Goal: Information Seeking & Learning: Check status

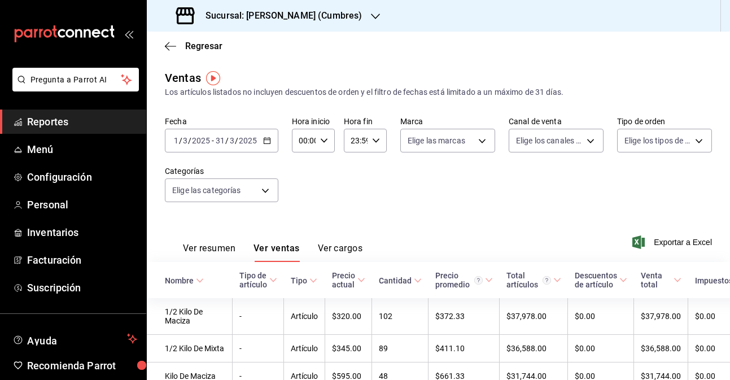
click at [269, 139] on \(Stroke\) "button" at bounding box center [267, 139] width 6 height 1
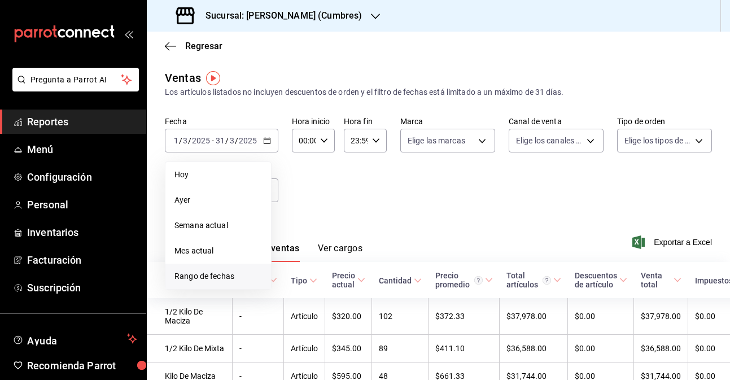
click at [209, 277] on span "Rango de fechas" at bounding box center [217, 276] width 87 height 12
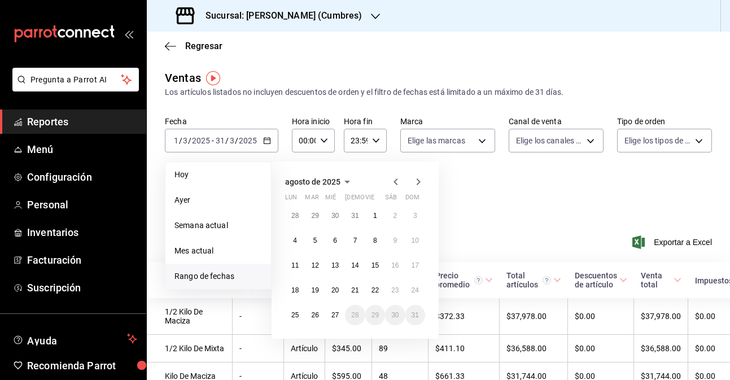
click at [392, 178] on icon "button" at bounding box center [396, 182] width 14 height 14
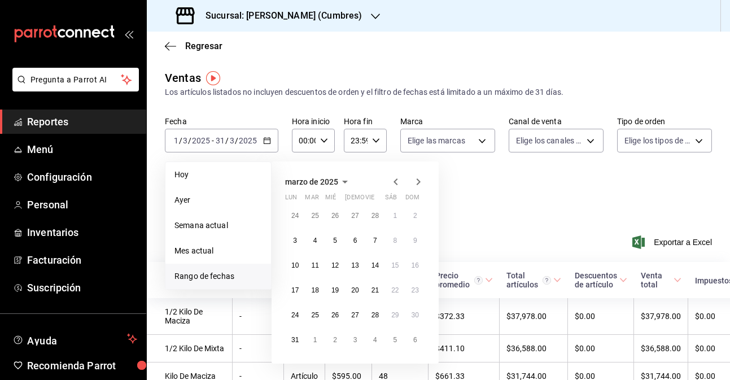
click at [392, 178] on icon "button" at bounding box center [396, 182] width 14 height 14
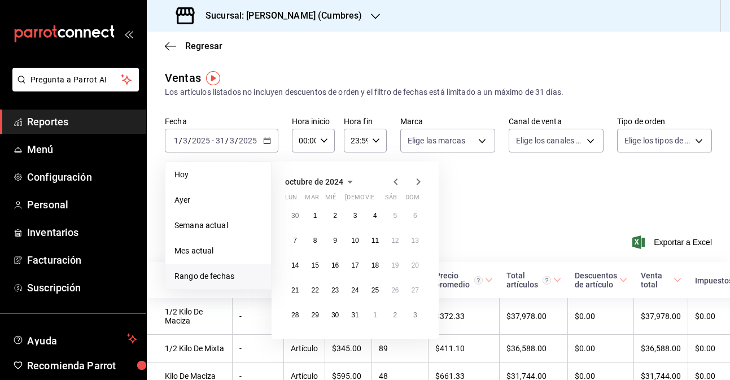
click at [392, 178] on icon "button" at bounding box center [396, 182] width 14 height 14
click at [414, 218] on abbr "1" at bounding box center [415, 216] width 4 height 8
click at [291, 339] on abbr "30" at bounding box center [294, 340] width 7 height 8
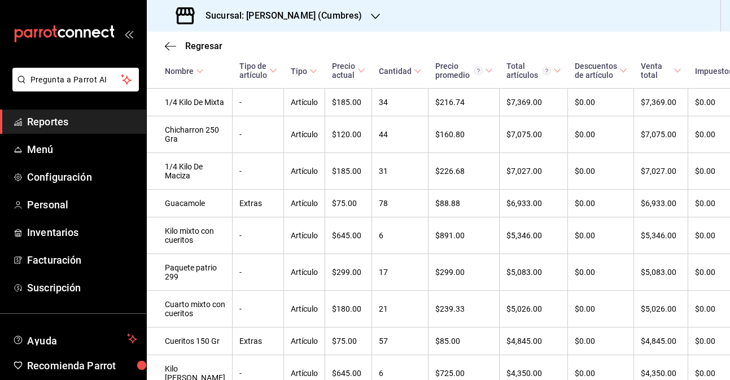
scroll to position [525, 0]
click at [335, 12] on h3 "Sucursal: [PERSON_NAME] (Cumbres)" at bounding box center [278, 16] width 165 height 14
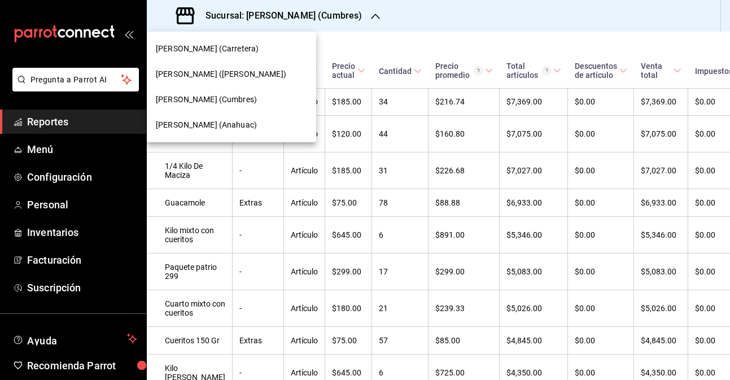
click at [90, 177] on div at bounding box center [365, 190] width 730 height 380
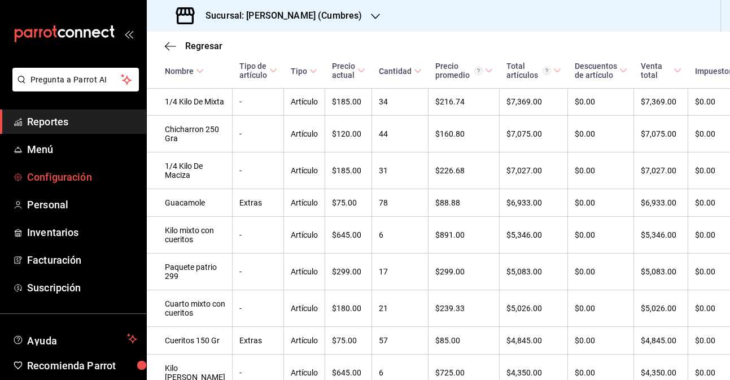
click at [72, 176] on span "Configuración" at bounding box center [82, 176] width 110 height 15
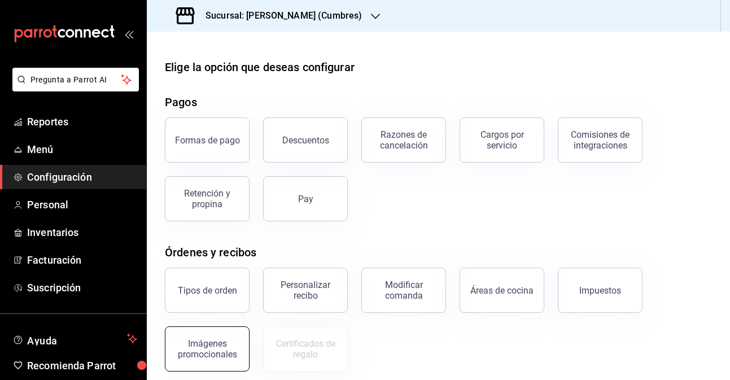
click at [216, 344] on div "Imágenes promocionales" at bounding box center [207, 348] width 70 height 21
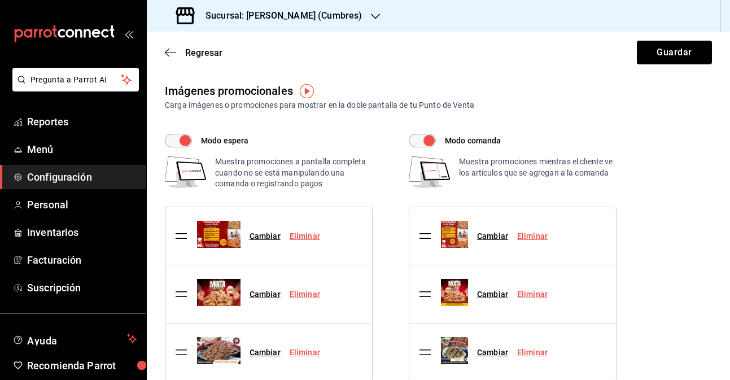
click at [271, 21] on h3 "Sucursal: [PERSON_NAME] (Cumbres)" at bounding box center [278, 16] width 165 height 14
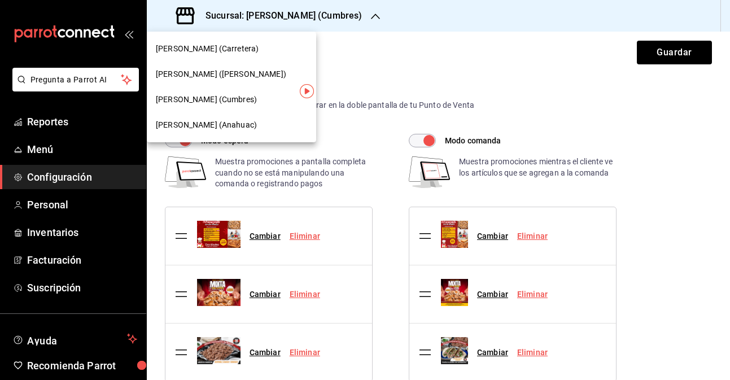
click at [240, 132] on div "[PERSON_NAME] (Anahuac)" at bounding box center [231, 124] width 169 height 25
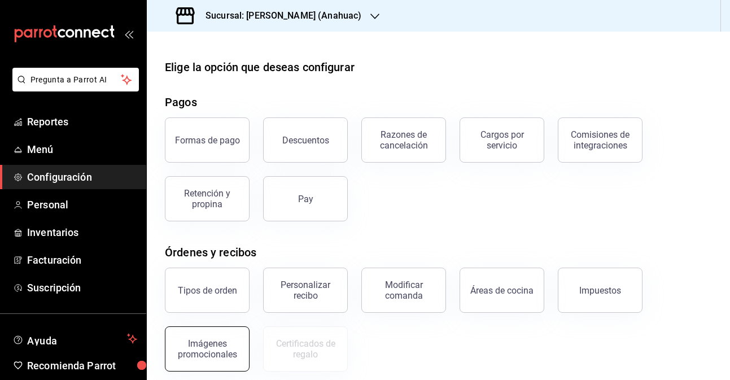
click at [217, 350] on div "Imágenes promocionales" at bounding box center [207, 348] width 70 height 21
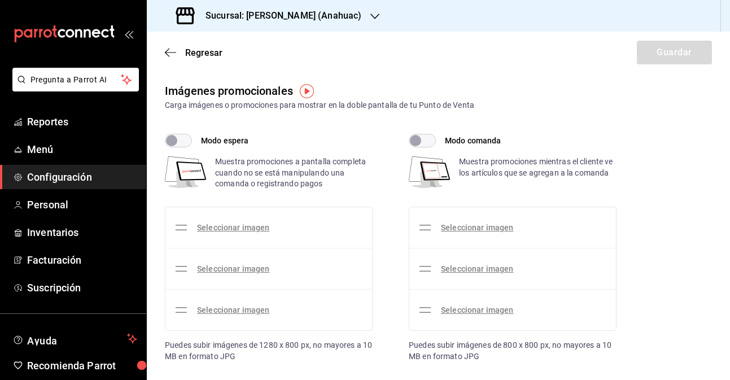
checkbox input "true"
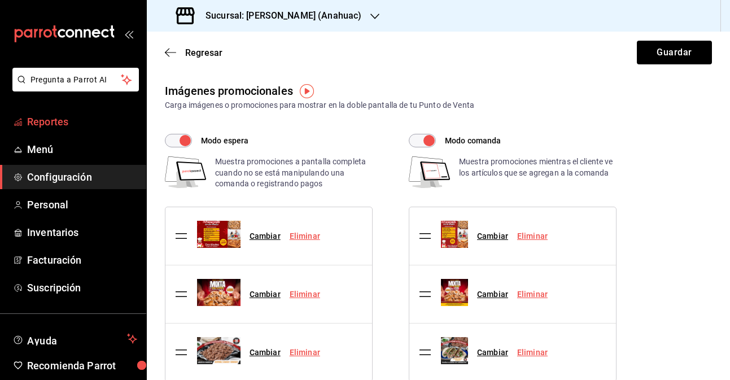
click at [86, 129] on span "Reportes" at bounding box center [82, 121] width 110 height 15
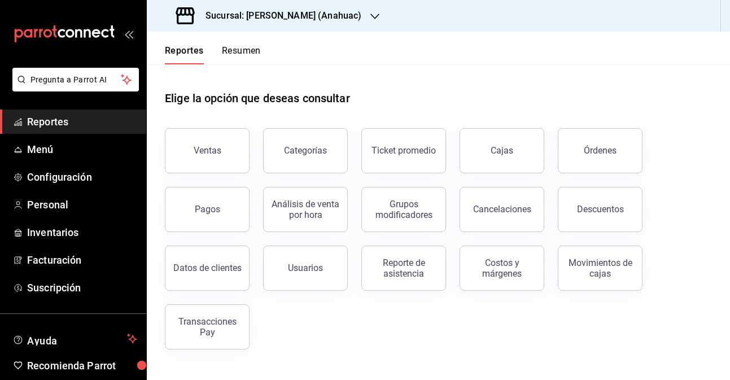
click at [230, 54] on button "Resumen" at bounding box center [241, 54] width 39 height 19
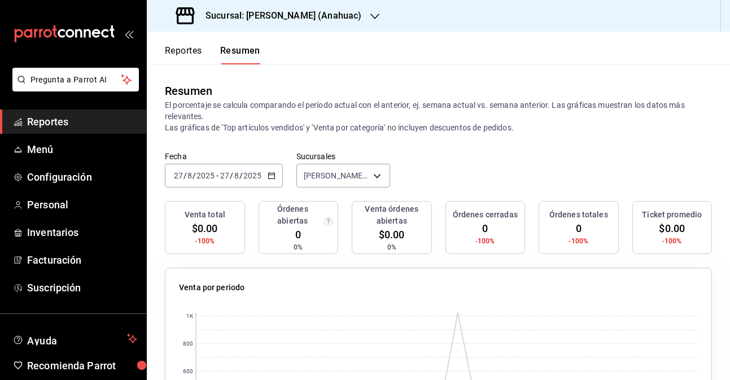
click at [248, 177] on input "2025" at bounding box center [252, 175] width 19 height 9
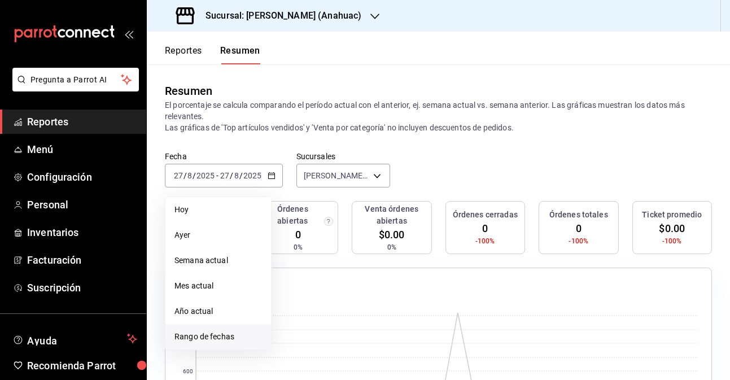
click at [222, 339] on span "Rango de fechas" at bounding box center [217, 337] width 87 height 12
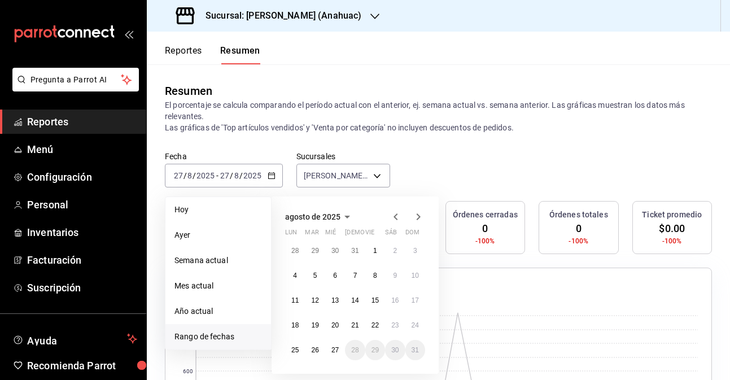
click at [397, 217] on icon "button" at bounding box center [396, 217] width 14 height 14
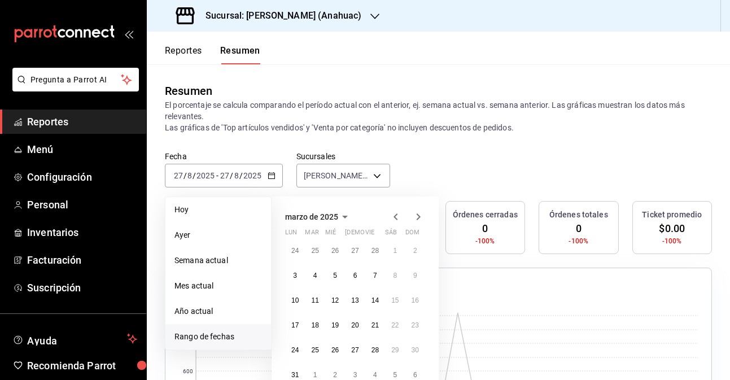
click at [397, 217] on icon "button" at bounding box center [396, 217] width 14 height 14
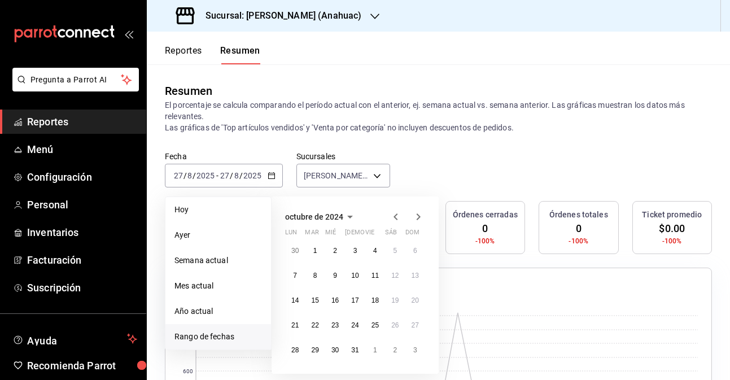
click at [397, 217] on icon "button" at bounding box center [396, 217] width 14 height 14
click at [411, 255] on button "1" at bounding box center [415, 250] width 20 height 20
click at [297, 369] on button "30" at bounding box center [295, 375] width 20 height 20
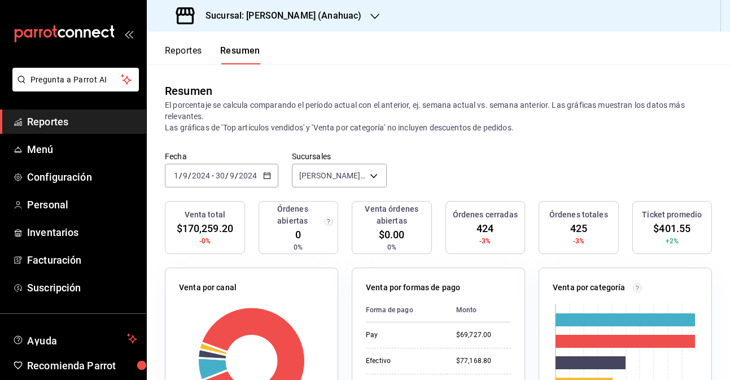
click at [197, 55] on button "Reportes" at bounding box center [183, 54] width 37 height 19
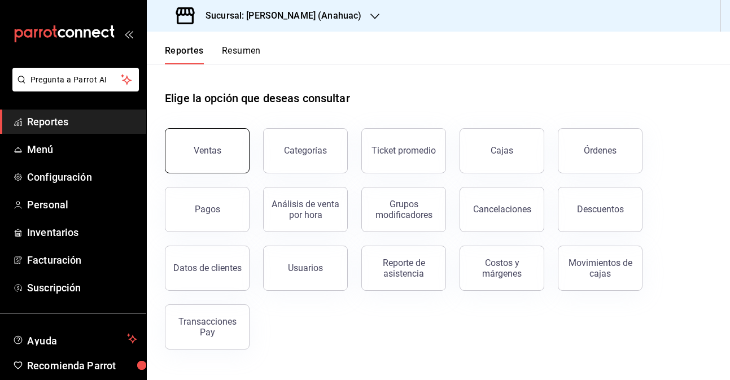
click at [224, 149] on button "Ventas" at bounding box center [207, 150] width 85 height 45
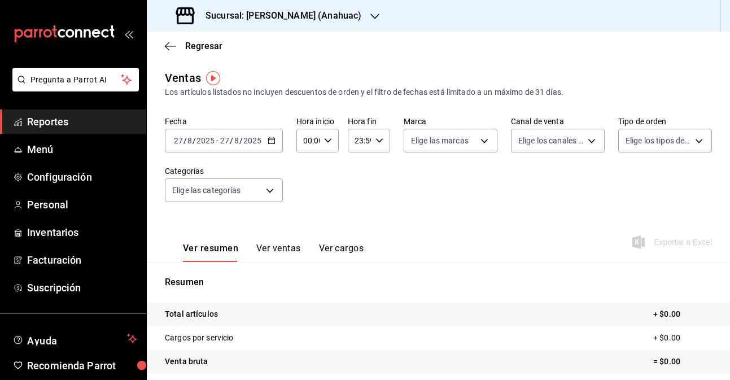
click at [249, 139] on input "2025" at bounding box center [252, 140] width 19 height 9
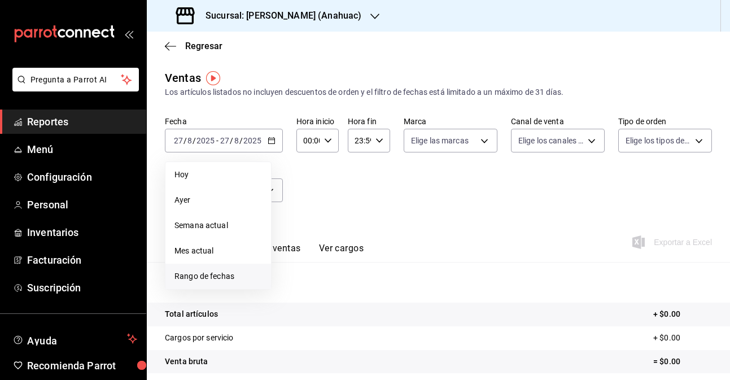
click at [224, 272] on span "Rango de fechas" at bounding box center [217, 276] width 87 height 12
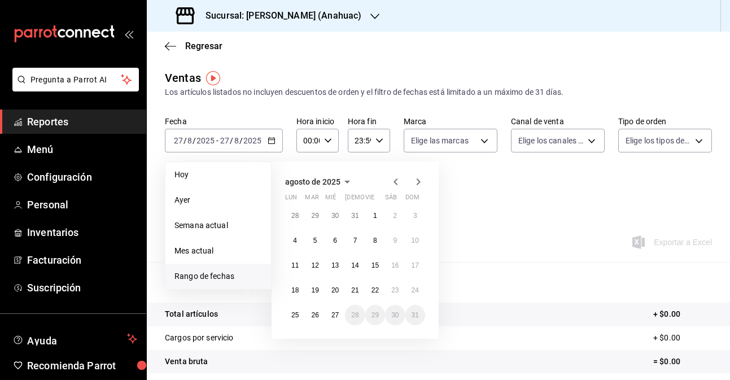
click at [396, 181] on icon "button" at bounding box center [396, 182] width 14 height 14
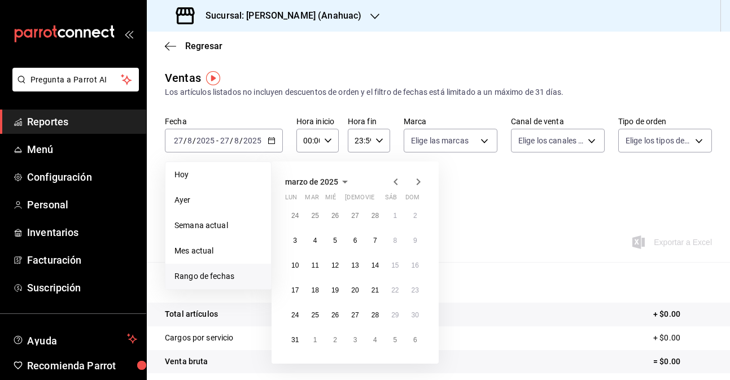
click at [396, 181] on icon "button" at bounding box center [396, 182] width 14 height 14
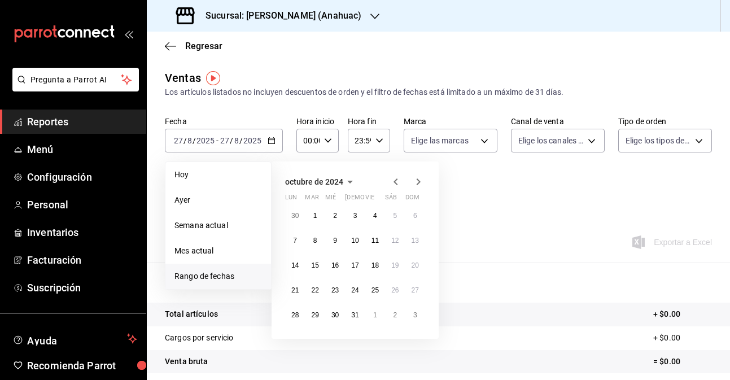
click at [396, 181] on icon "button" at bounding box center [396, 182] width 14 height 14
click at [418, 179] on icon "button" at bounding box center [419, 181] width 4 height 7
click at [411, 214] on button "1" at bounding box center [415, 215] width 20 height 20
click at [296, 337] on abbr "30" at bounding box center [294, 340] width 7 height 8
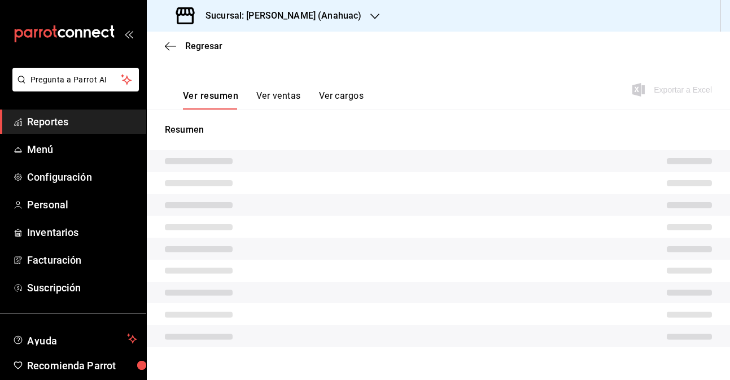
scroll to position [157, 0]
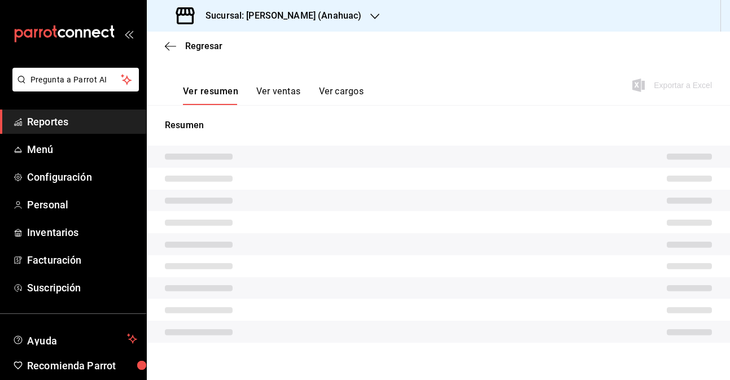
click at [282, 91] on button "Ver ventas" at bounding box center [278, 95] width 45 height 19
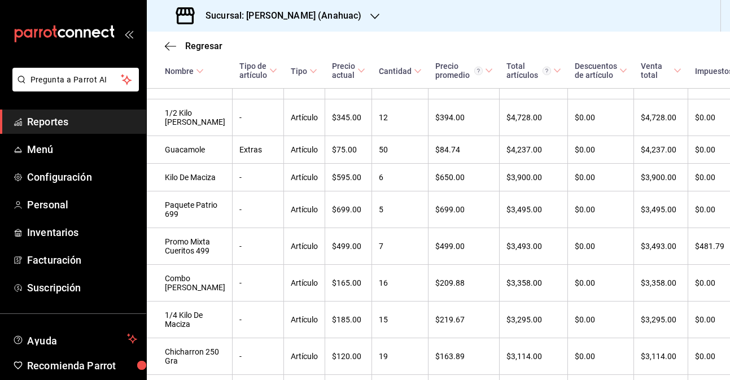
scroll to position [514, 0]
click at [302, 20] on h3 "Sucursal: [PERSON_NAME] (Anahuac)" at bounding box center [278, 16] width 165 height 14
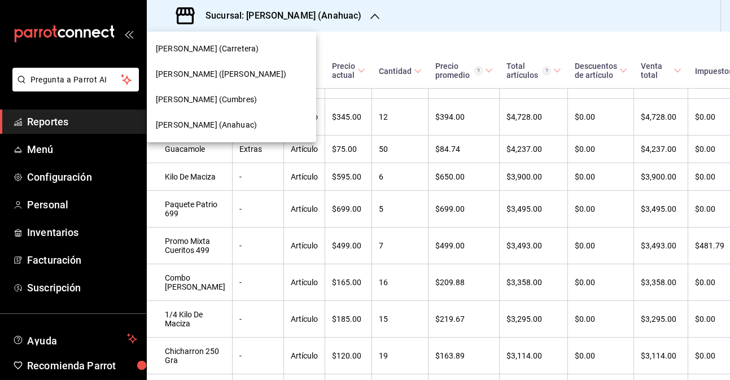
click at [251, 80] on span "[PERSON_NAME] ([PERSON_NAME])" at bounding box center [221, 74] width 130 height 12
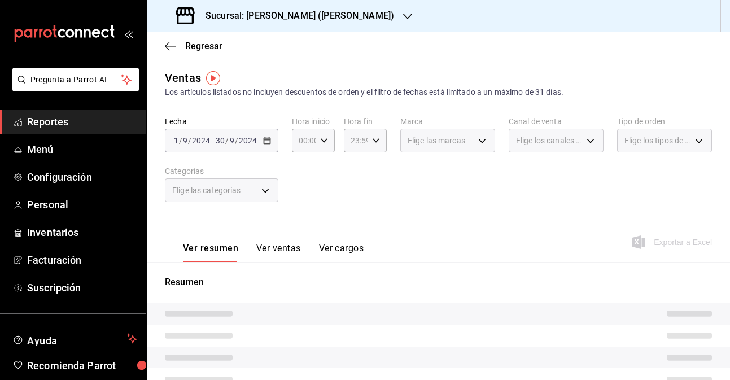
click at [277, 250] on button "Ver ventas" at bounding box center [278, 252] width 45 height 19
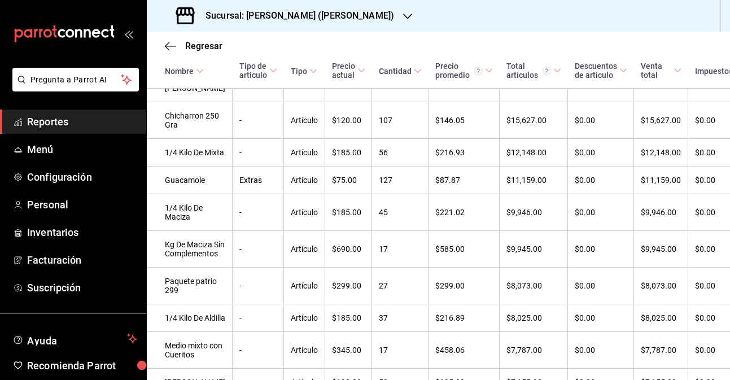
scroll to position [538, 0]
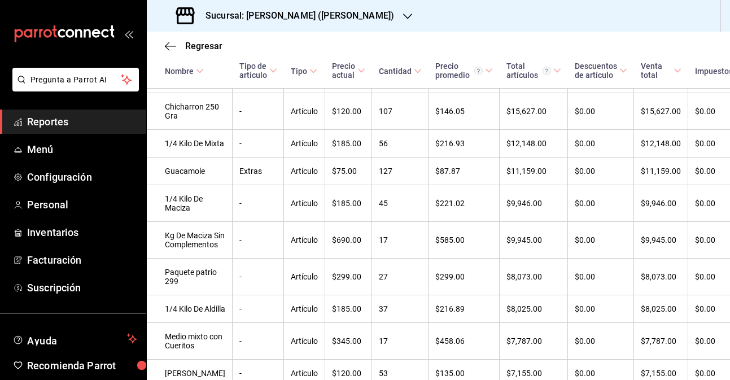
click at [348, 19] on h3 "Sucursal: [PERSON_NAME] ([PERSON_NAME])" at bounding box center [295, 16] width 198 height 14
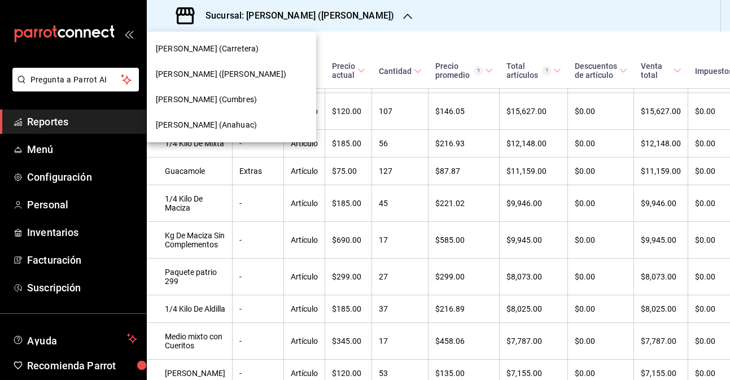
click at [261, 127] on div "[PERSON_NAME] (Anahuac)" at bounding box center [231, 125] width 151 height 12
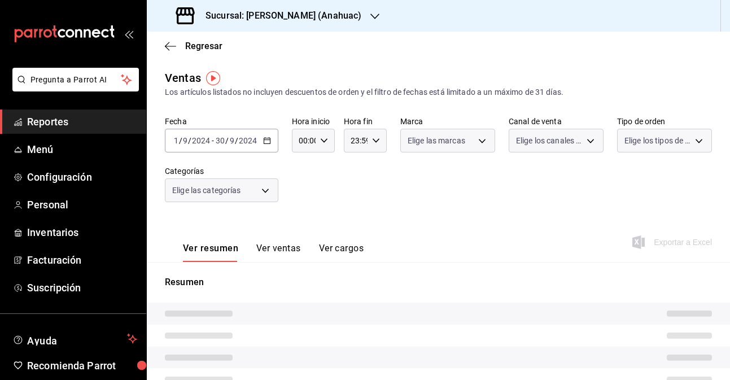
click at [314, 15] on h3 "Sucursal: [PERSON_NAME] (Anahuac)" at bounding box center [278, 16] width 165 height 14
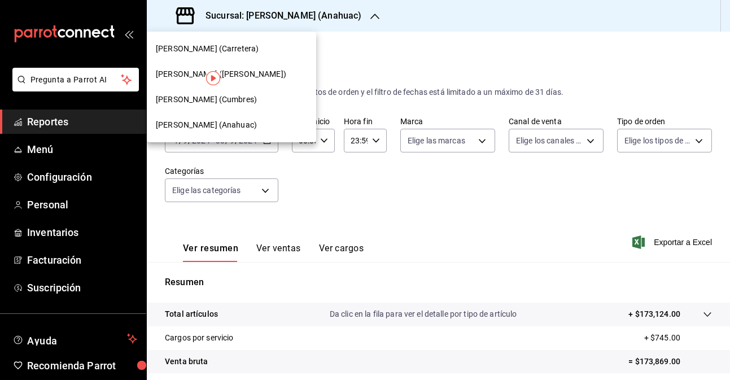
click at [273, 47] on div "[PERSON_NAME] (Carretera)" at bounding box center [231, 49] width 151 height 12
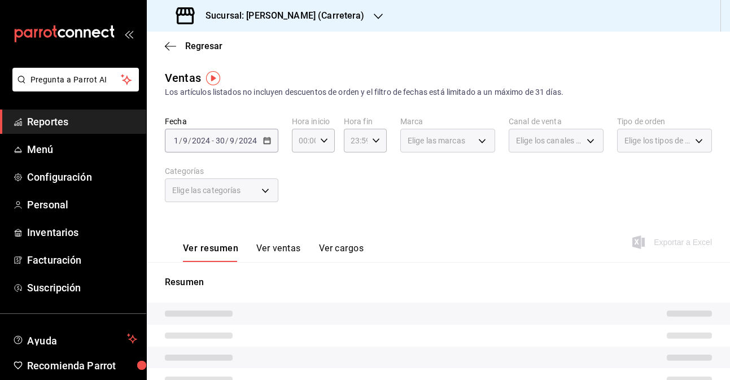
click at [271, 250] on button "Ver ventas" at bounding box center [278, 252] width 45 height 19
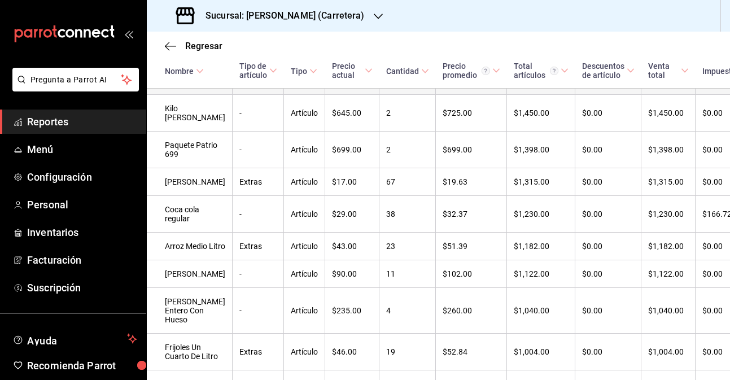
scroll to position [1122, 0]
